Goal: Task Accomplishment & Management: Manage account settings

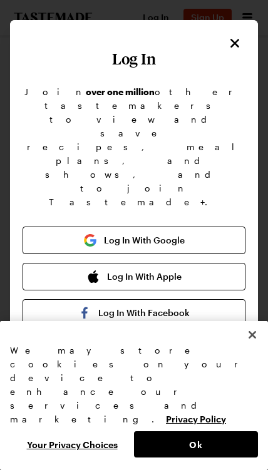
click at [237, 49] on icon "Close" at bounding box center [234, 43] width 15 height 15
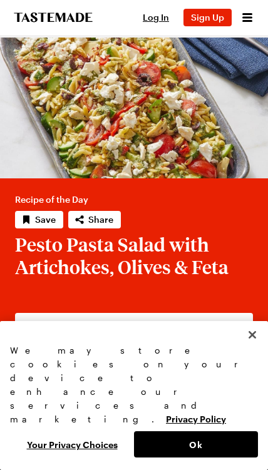
click at [175, 19] on button "Log In" at bounding box center [156, 18] width 40 height 18
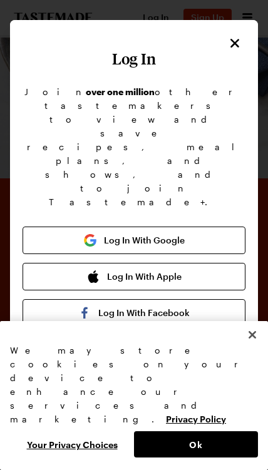
click at [202, 227] on button "Log In With Google" at bounding box center [134, 241] width 223 height 28
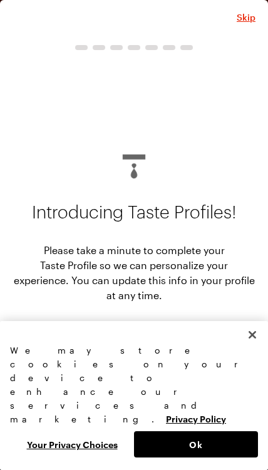
click at [249, 349] on button "Close" at bounding box center [252, 335] width 28 height 28
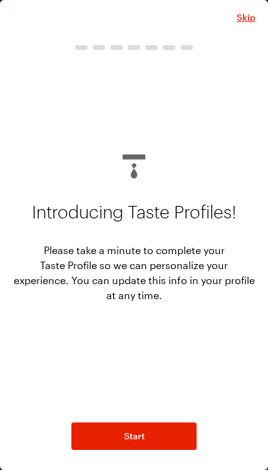
click at [244, 21] on span "Skip" at bounding box center [246, 17] width 19 height 13
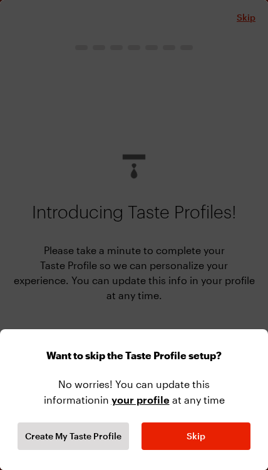
click at [207, 446] on button "Skip" at bounding box center [195, 437] width 109 height 28
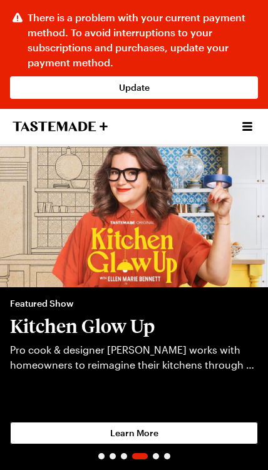
click at [249, 132] on icon "Open menu" at bounding box center [247, 126] width 15 height 15
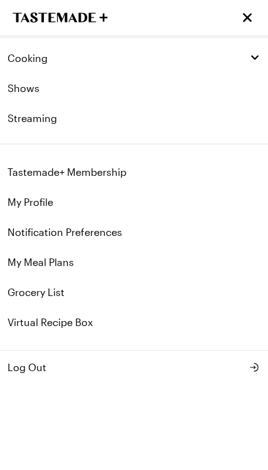
click at [117, 167] on link "Tastemade+ Membership" at bounding box center [134, 172] width 268 height 30
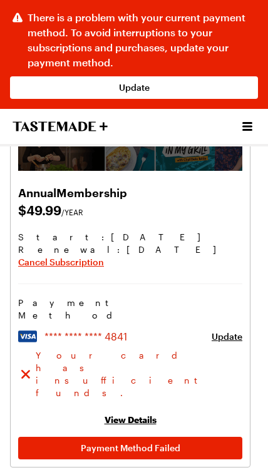
scroll to position [180, 0]
click at [76, 265] on span "Cancel Subscription" at bounding box center [61, 262] width 86 height 13
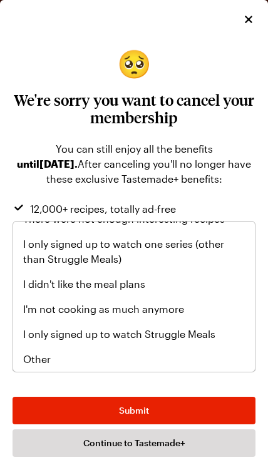
scroll to position [145, 0]
click at [46, 358] on span "Other" at bounding box center [37, 359] width 28 height 15
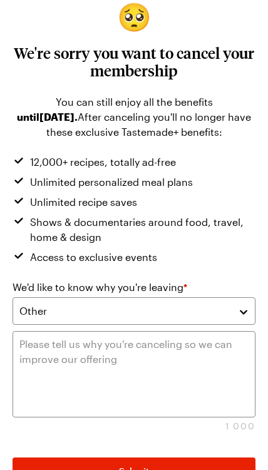
click at [166, 469] on button "Submit" at bounding box center [134, 472] width 243 height 28
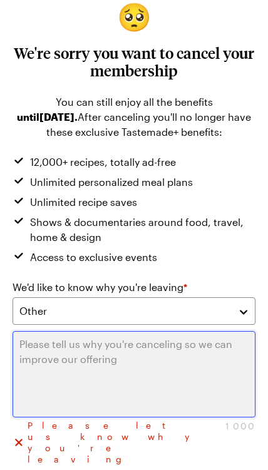
click at [210, 380] on textarea at bounding box center [134, 374] width 243 height 86
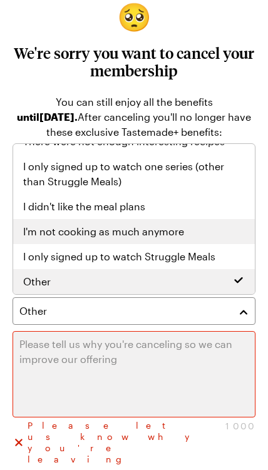
click at [180, 237] on span "I'm not cooking as much anymore" at bounding box center [103, 231] width 161 height 15
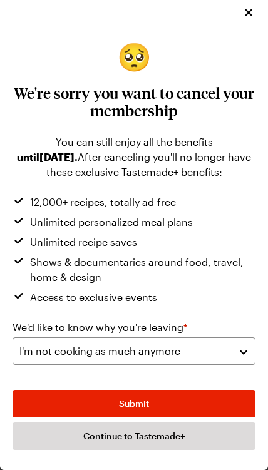
scroll to position [0, 0]
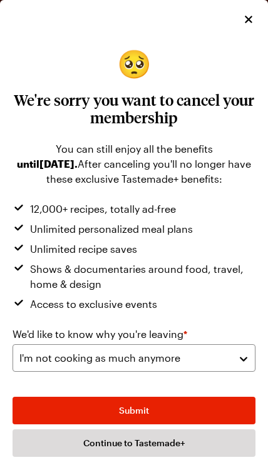
click at [189, 424] on button "Submit" at bounding box center [134, 411] width 243 height 28
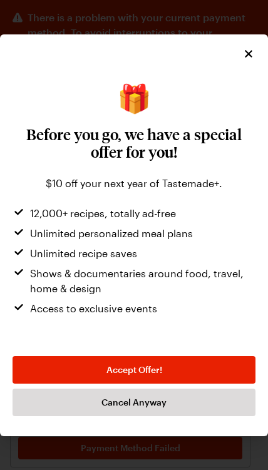
click at [193, 416] on button "Cancel Anyway" at bounding box center [134, 403] width 243 height 28
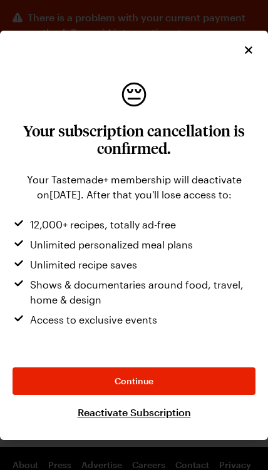
click at [211, 395] on button "Continue" at bounding box center [134, 381] width 243 height 28
